Goal: Use online tool/utility

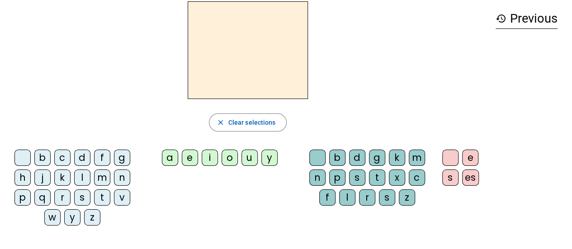
scroll to position [40, 0]
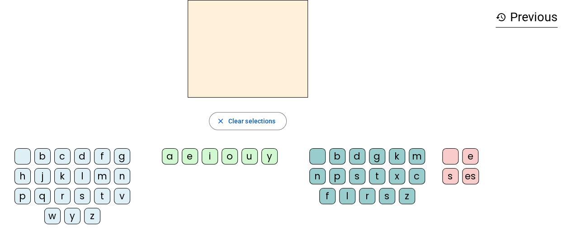
click at [77, 195] on div "s" at bounding box center [82, 196] width 16 height 16
click at [172, 156] on div "a" at bounding box center [170, 156] width 16 height 16
click at [398, 155] on div "k" at bounding box center [397, 156] width 16 height 16
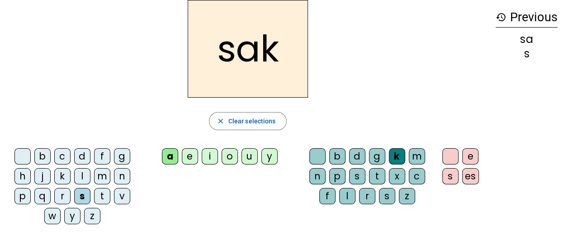
click at [412, 171] on div "c" at bounding box center [417, 176] width 16 height 16
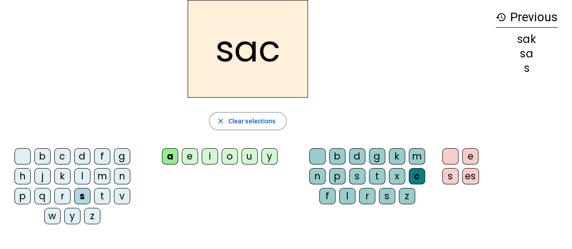
click at [86, 152] on div "d" at bounding box center [82, 156] width 16 height 16
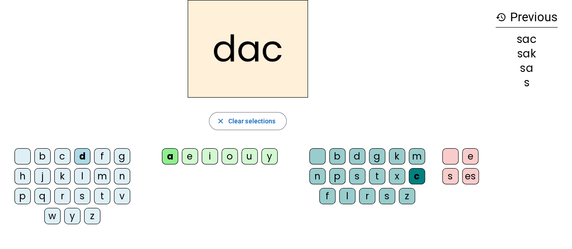
click at [252, 155] on div "u" at bounding box center [250, 156] width 16 height 16
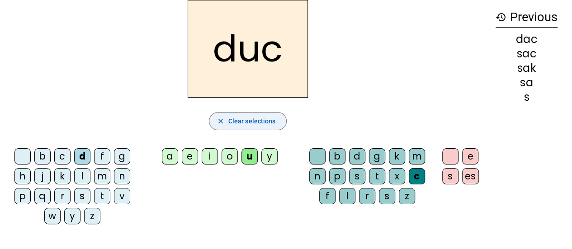
click at [252, 125] on span "Clear selections" at bounding box center [251, 121] width 47 height 11
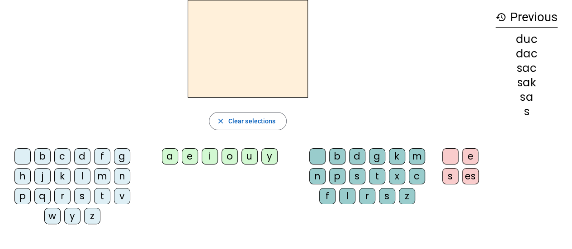
click at [99, 194] on div "t" at bounding box center [102, 196] width 16 height 16
click at [174, 154] on div "a" at bounding box center [170, 156] width 16 height 16
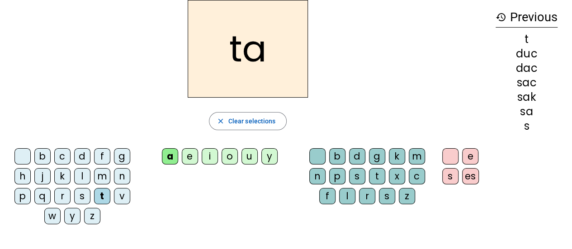
click at [389, 149] on letter-bubble "k" at bounding box center [399, 158] width 20 height 20
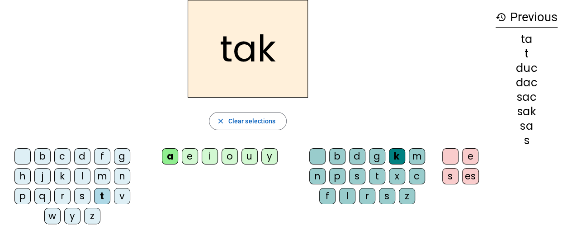
click at [417, 177] on div "c" at bounding box center [417, 176] width 16 height 16
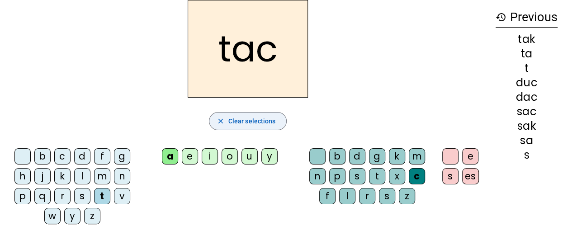
click at [221, 124] on mat-icon "close" at bounding box center [221, 121] width 8 height 8
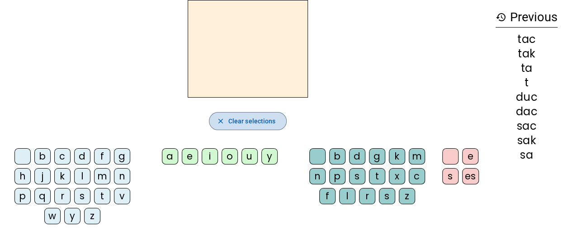
click at [221, 124] on mat-icon "close" at bounding box center [221, 121] width 8 height 8
click at [104, 195] on div "t" at bounding box center [102, 196] width 16 height 16
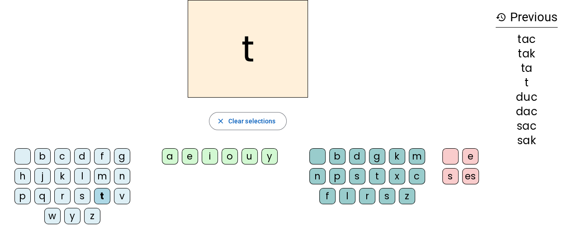
click at [204, 157] on div "i" at bounding box center [210, 156] width 16 height 16
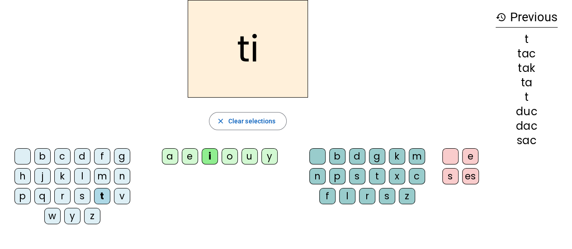
click at [412, 175] on div "c" at bounding box center [417, 176] width 16 height 16
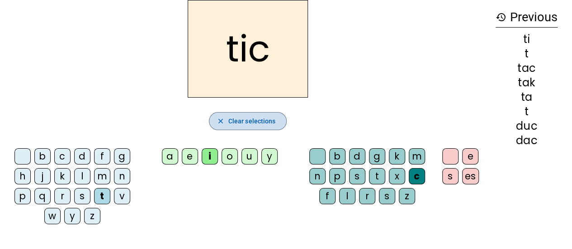
click at [260, 123] on span "Clear selections" at bounding box center [251, 121] width 47 height 11
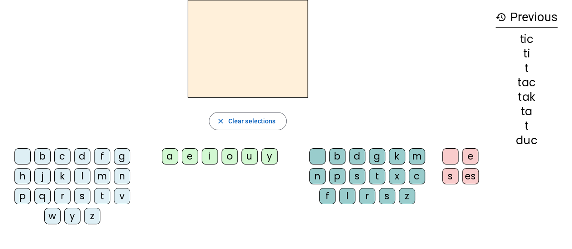
click at [76, 178] on div "l" at bounding box center [82, 176] width 16 height 16
click at [171, 154] on div "a" at bounding box center [170, 156] width 16 height 16
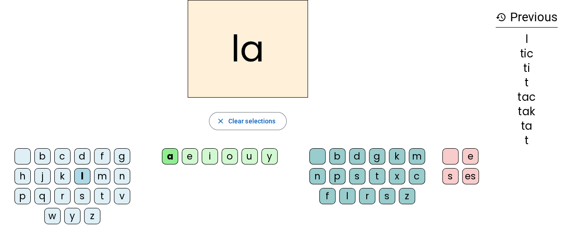
click at [422, 180] on div "c" at bounding box center [417, 176] width 16 height 16
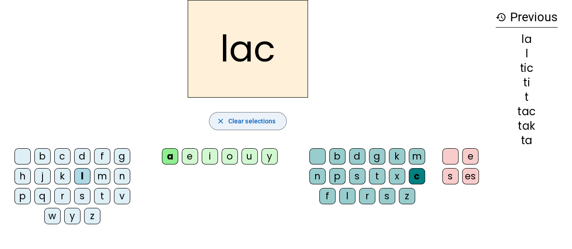
click at [262, 126] on span "Clear selections" at bounding box center [251, 121] width 47 height 11
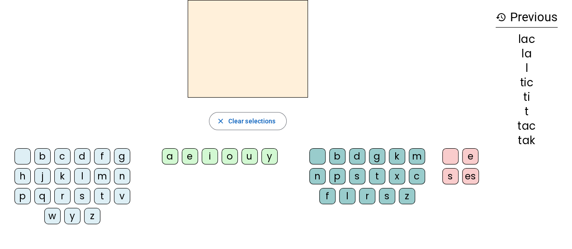
click at [105, 195] on div "t" at bounding box center [102, 196] width 16 height 16
click at [167, 155] on div "a" at bounding box center [170, 156] width 16 height 16
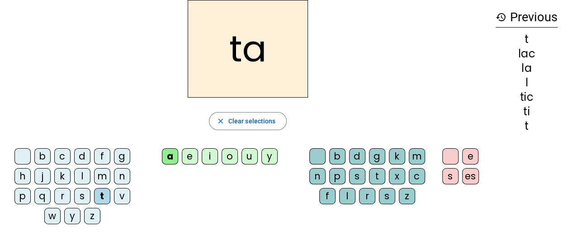
click at [417, 173] on div "c" at bounding box center [417, 176] width 16 height 16
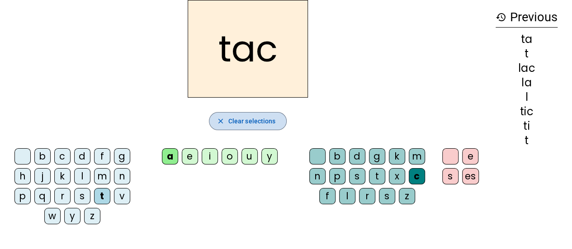
click at [261, 127] on span "button" at bounding box center [247, 121] width 77 height 22
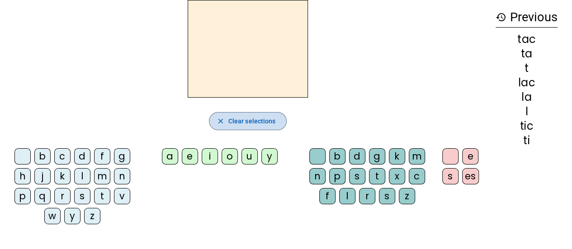
click at [259, 124] on span "Clear selections" at bounding box center [251, 121] width 47 height 11
